Goal: Find specific page/section: Find specific page/section

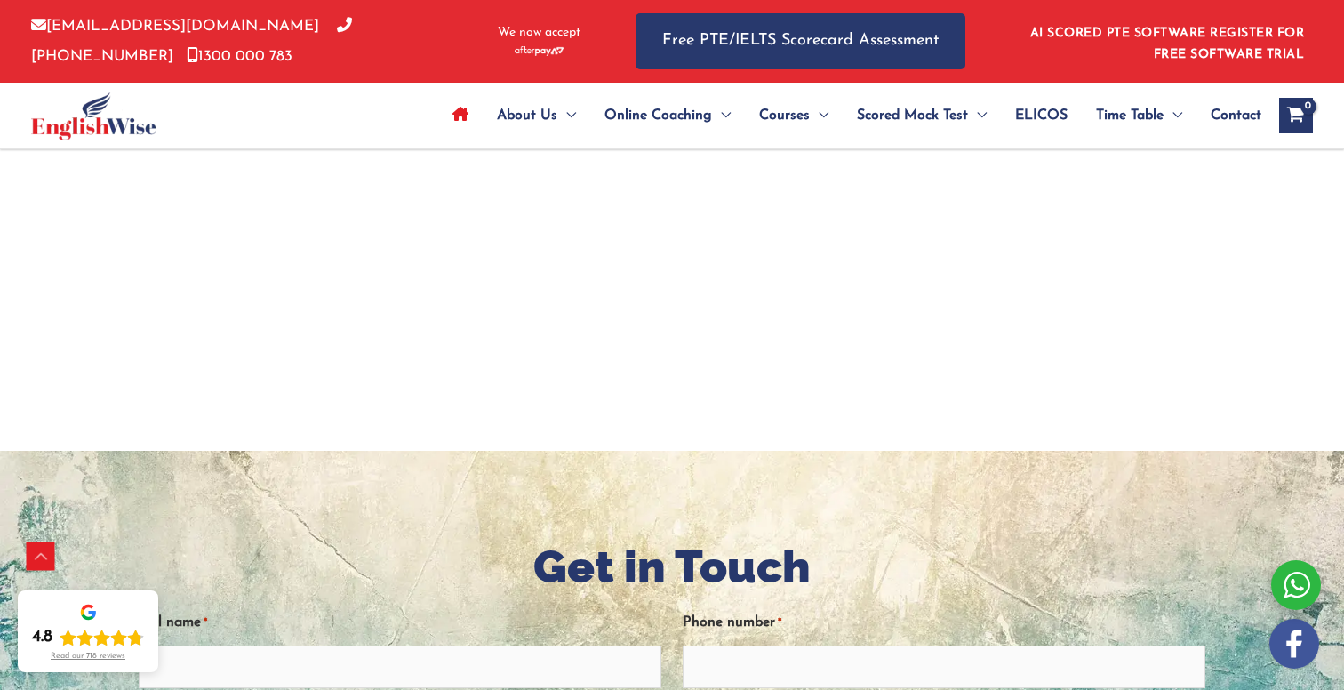
scroll to position [2232, 0]
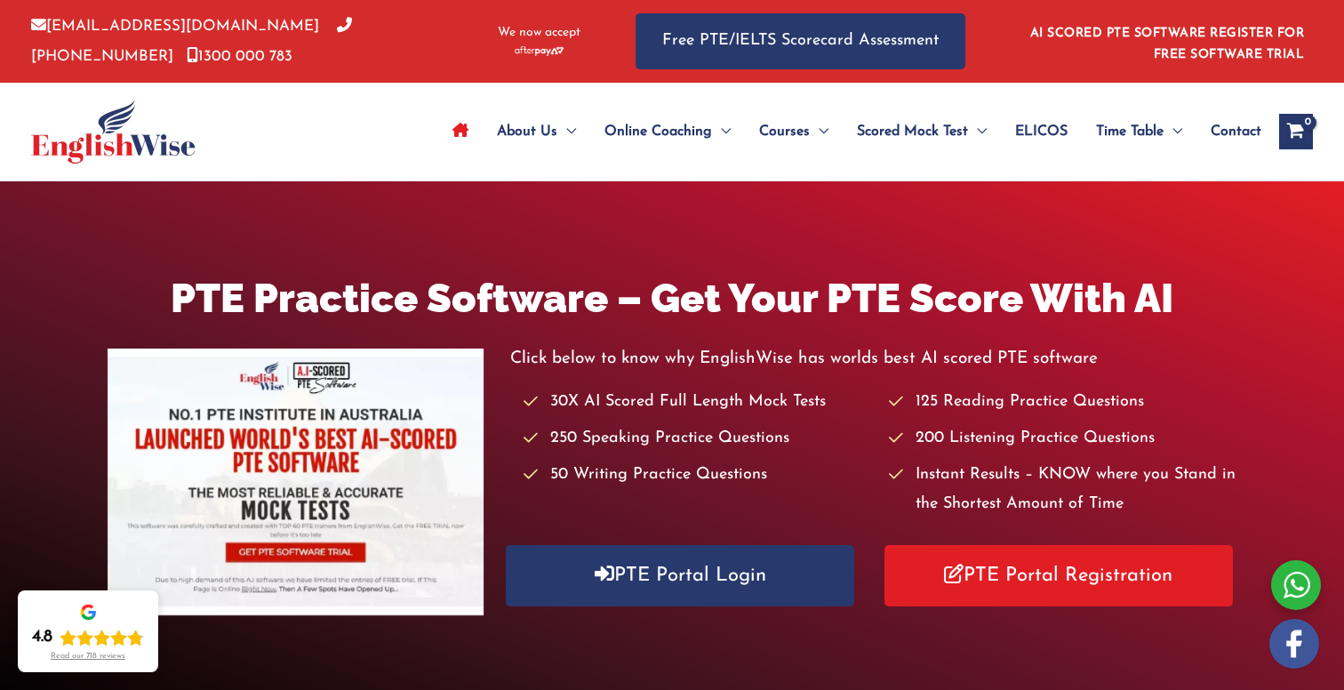
click at [373, 142] on div "About Us Menu Toggle Our Story Testimonials Online Coaching Menu Toggle Online …" at bounding box center [823, 132] width 979 height 98
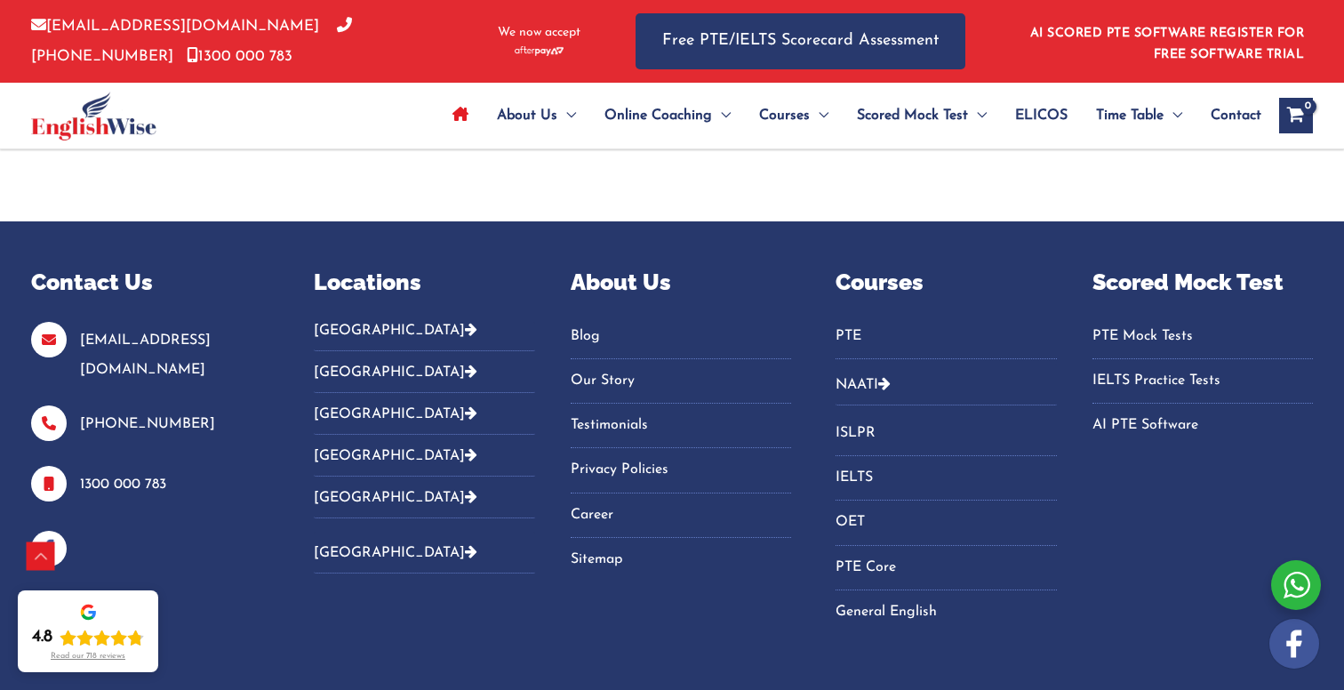
scroll to position [6189, 0]
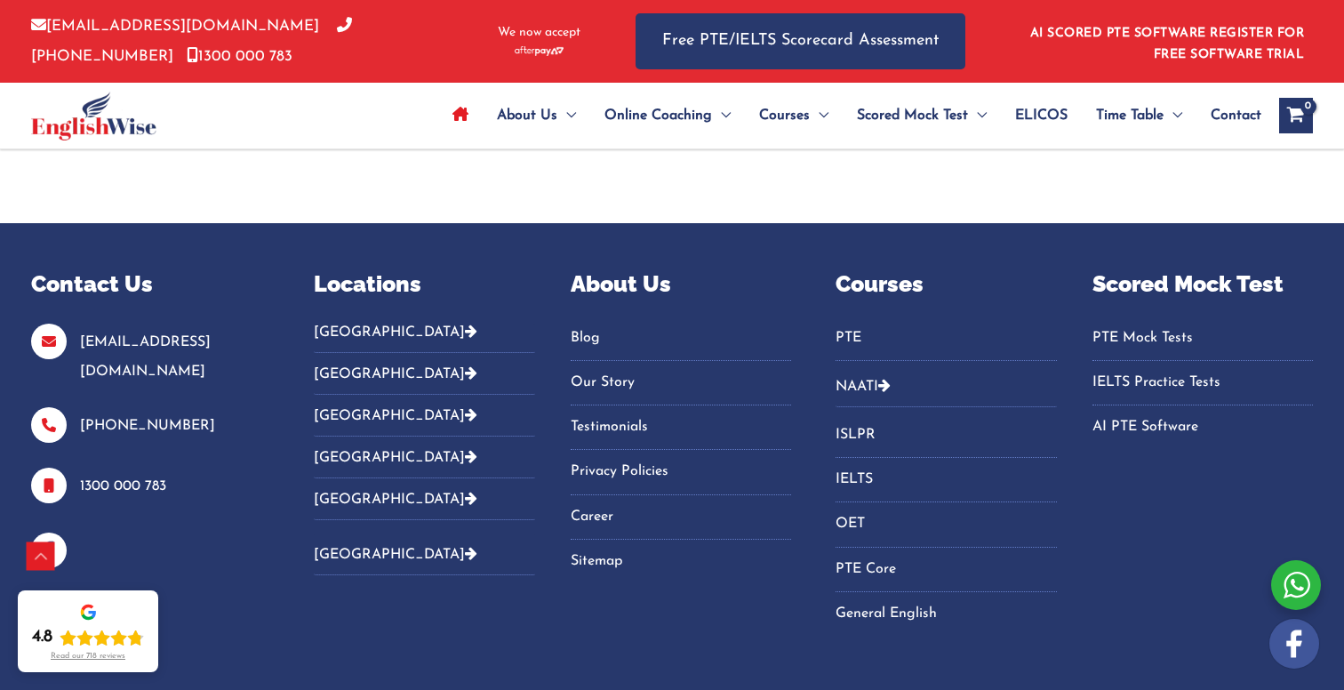
click at [341, 417] on button "[GEOGRAPHIC_DATA]" at bounding box center [424, 416] width 221 height 42
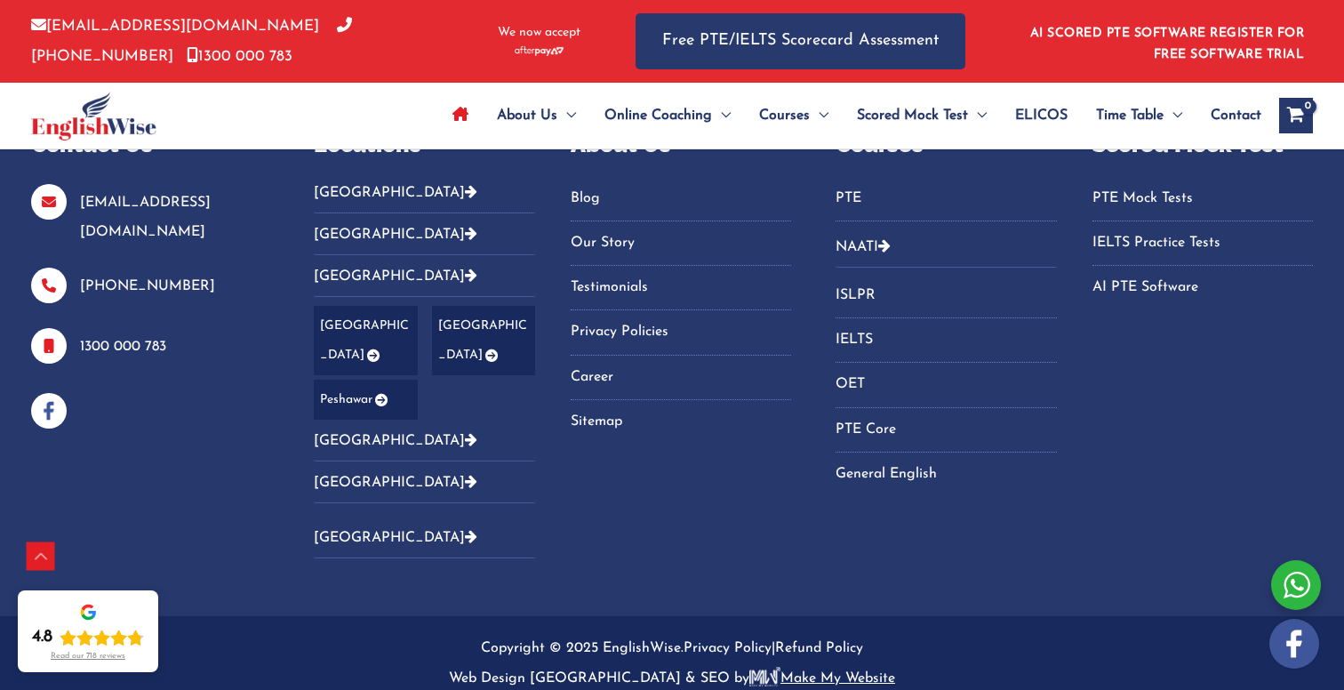
scroll to position [6329, 0]
click at [348, 234] on button "[GEOGRAPHIC_DATA]" at bounding box center [424, 234] width 221 height 42
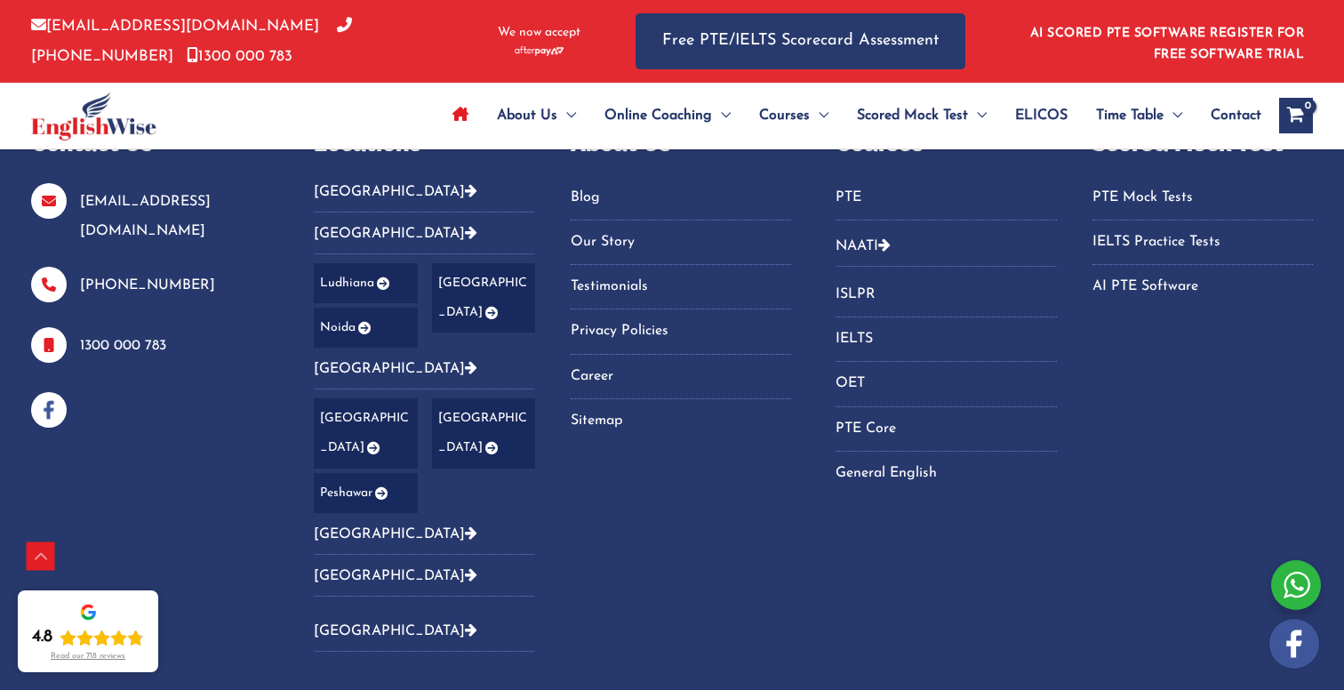
click at [350, 279] on link "Ludhiana" at bounding box center [365, 283] width 103 height 40
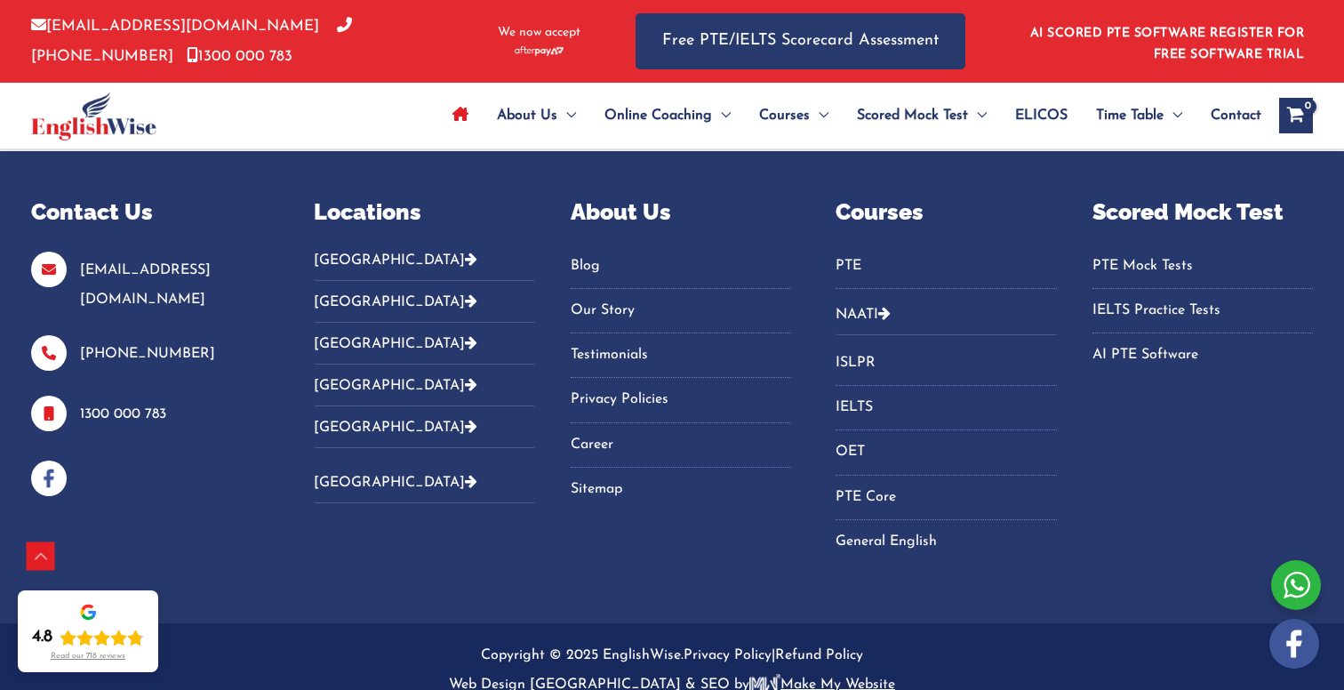
scroll to position [6241, 0]
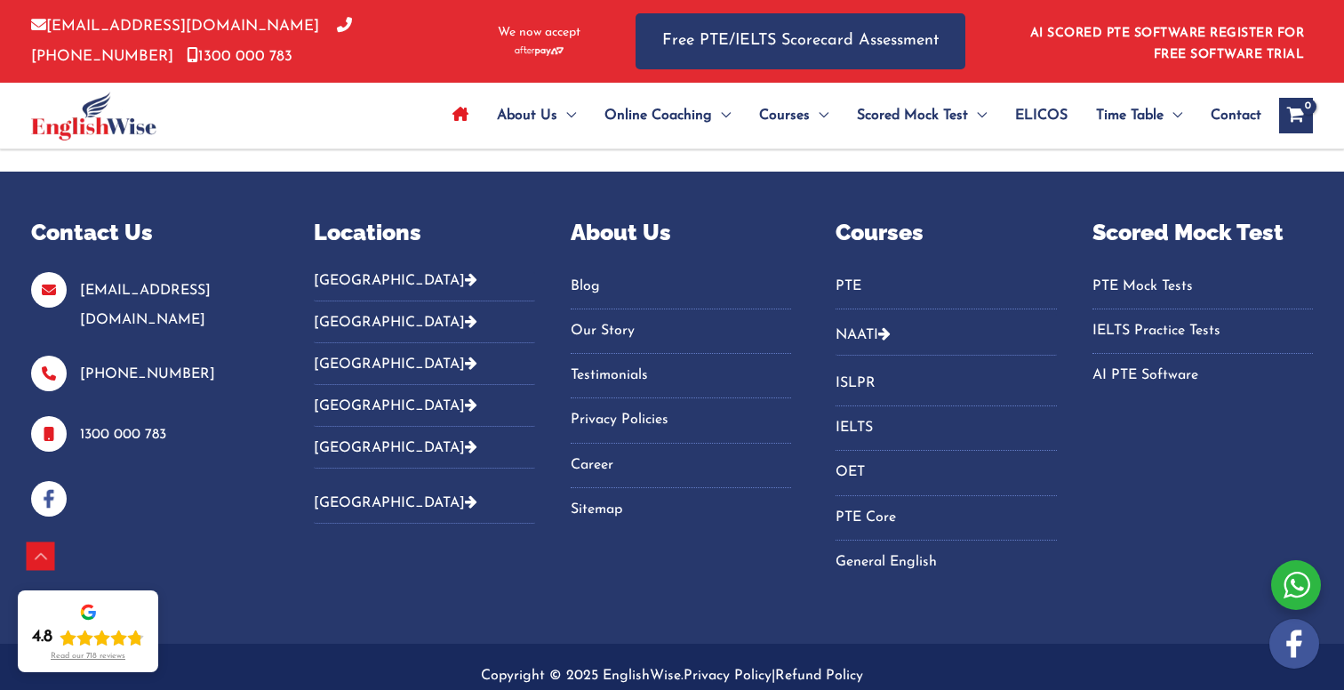
click at [365, 499] on link "[GEOGRAPHIC_DATA]" at bounding box center [396, 503] width 164 height 14
click at [345, 321] on button "[GEOGRAPHIC_DATA]" at bounding box center [424, 322] width 221 height 42
